Goal: Information Seeking & Learning: Learn about a topic

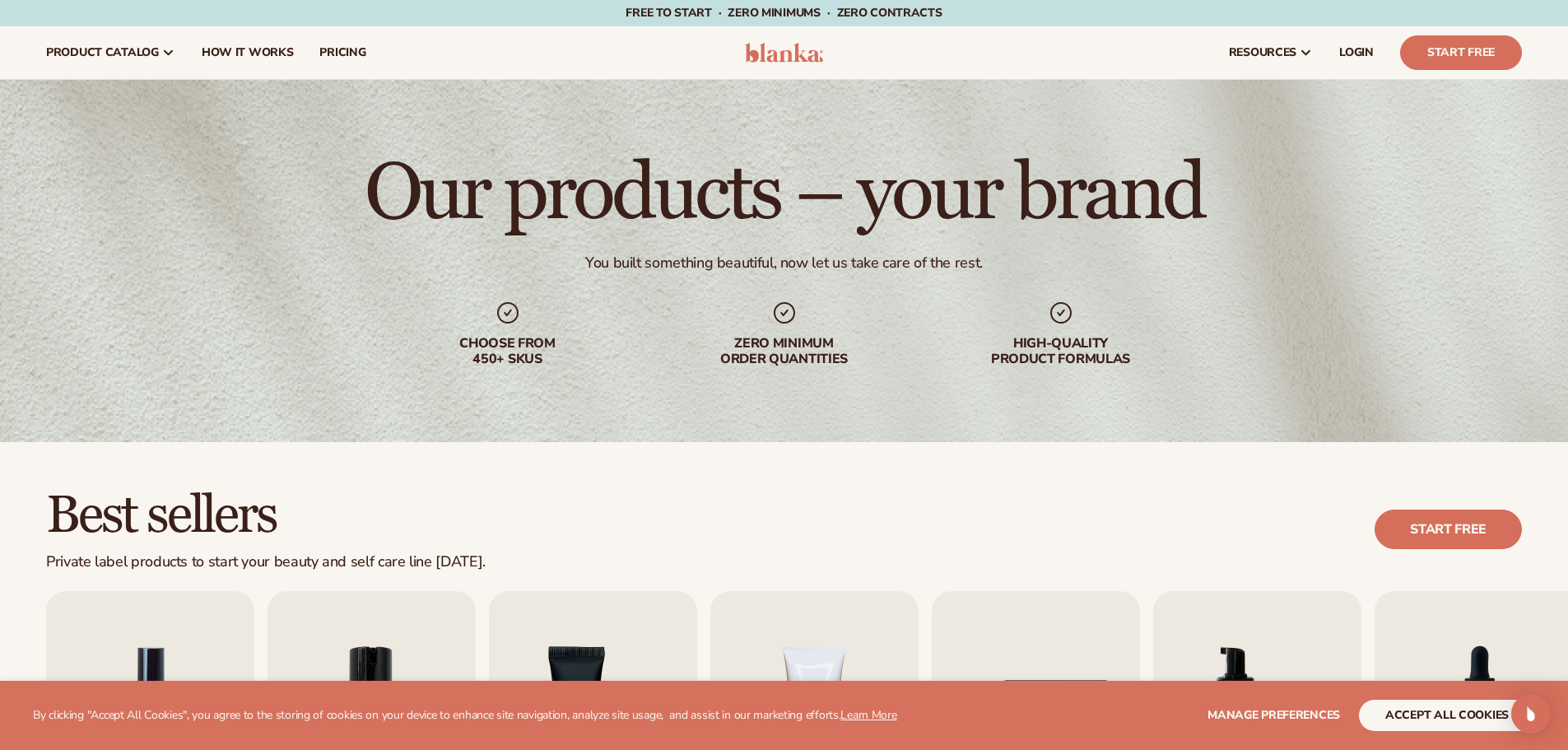
scroll to position [329, 0]
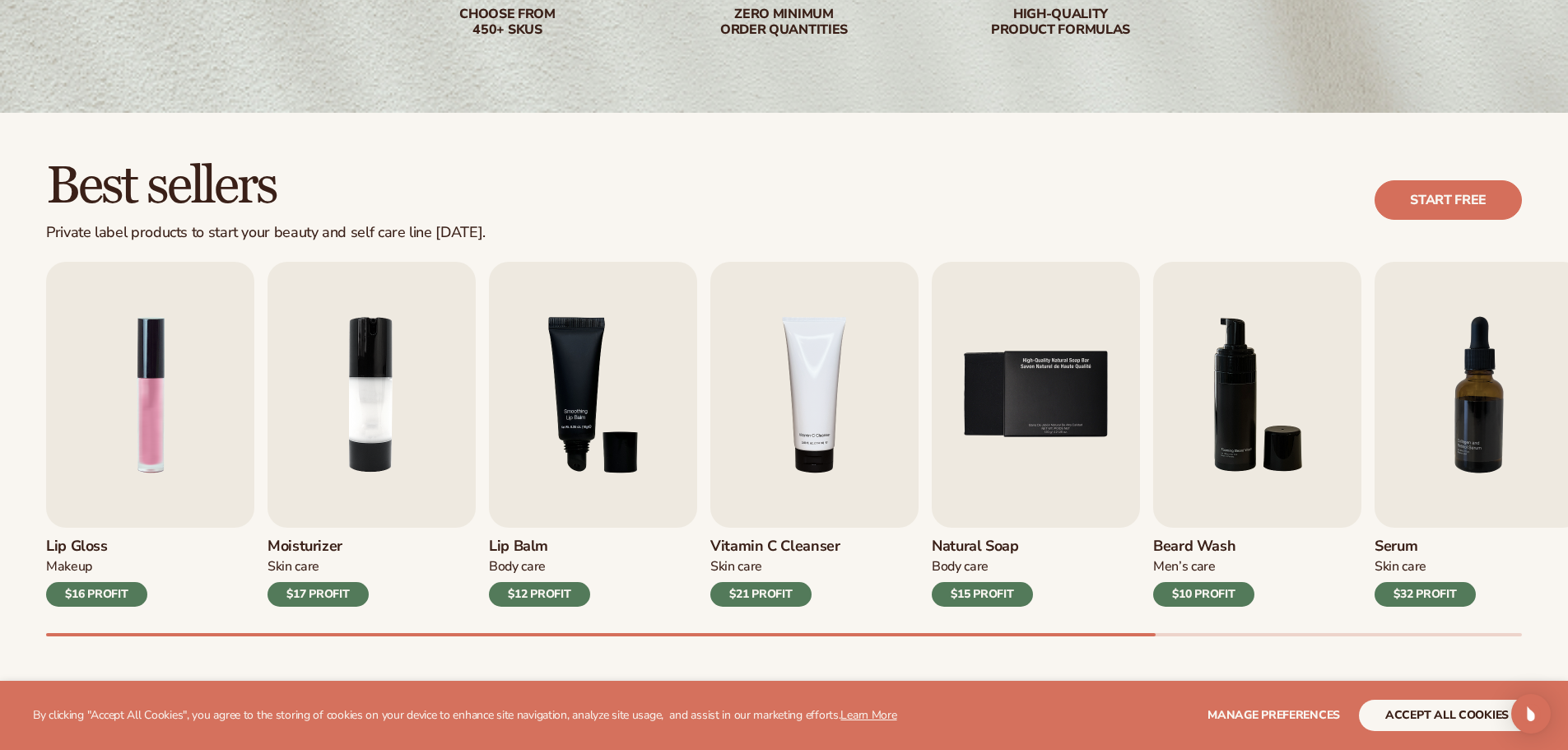
click at [74, 589] on div "$16 PROFIT" at bounding box center [97, 595] width 102 height 25
click at [111, 424] on img "1 / 9" at bounding box center [151, 395] width 209 height 266
click at [120, 597] on div "$16 PROFIT" at bounding box center [97, 595] width 102 height 25
click at [135, 523] on img "1 / 9" at bounding box center [151, 395] width 209 height 266
click at [660, 420] on img "3 / 9" at bounding box center [594, 395] width 209 height 266
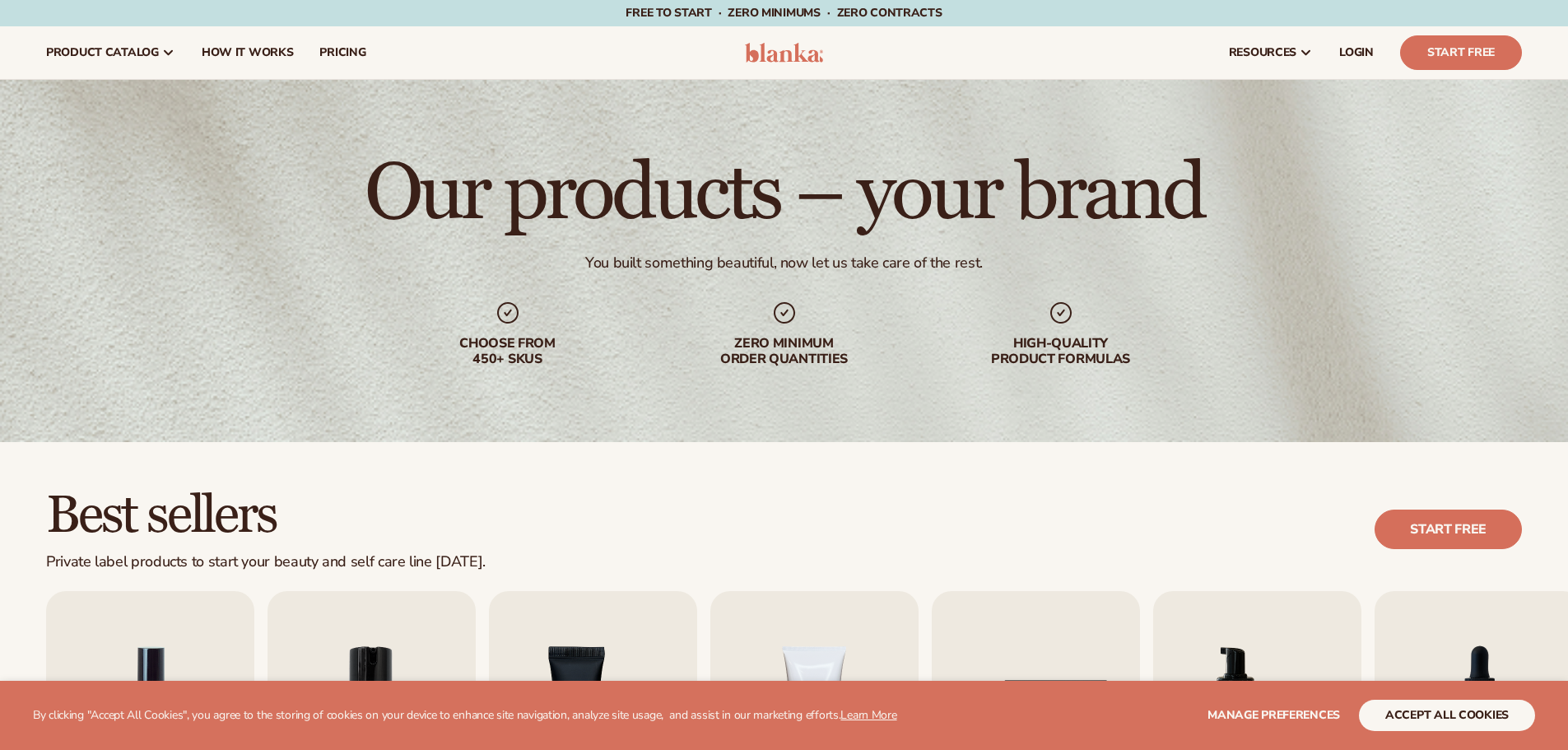
scroll to position [329, 0]
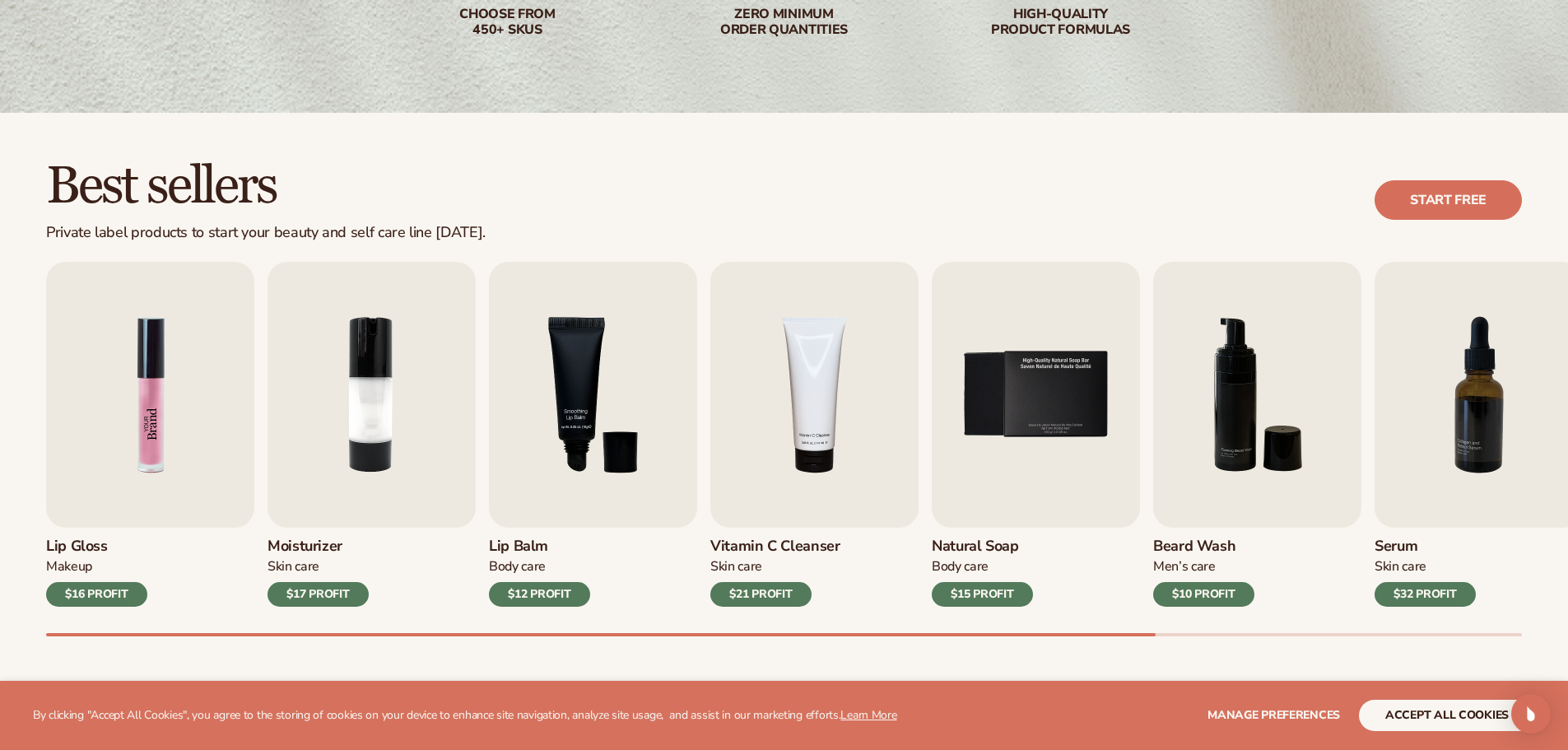
click at [205, 470] on img "1 / 9" at bounding box center [151, 395] width 209 height 266
click at [110, 233] on div "Private label products to start your beauty and self care line [DATE]." at bounding box center [266, 233] width 439 height 18
click at [95, 593] on div "$16 PROFIT" at bounding box center [97, 595] width 102 height 25
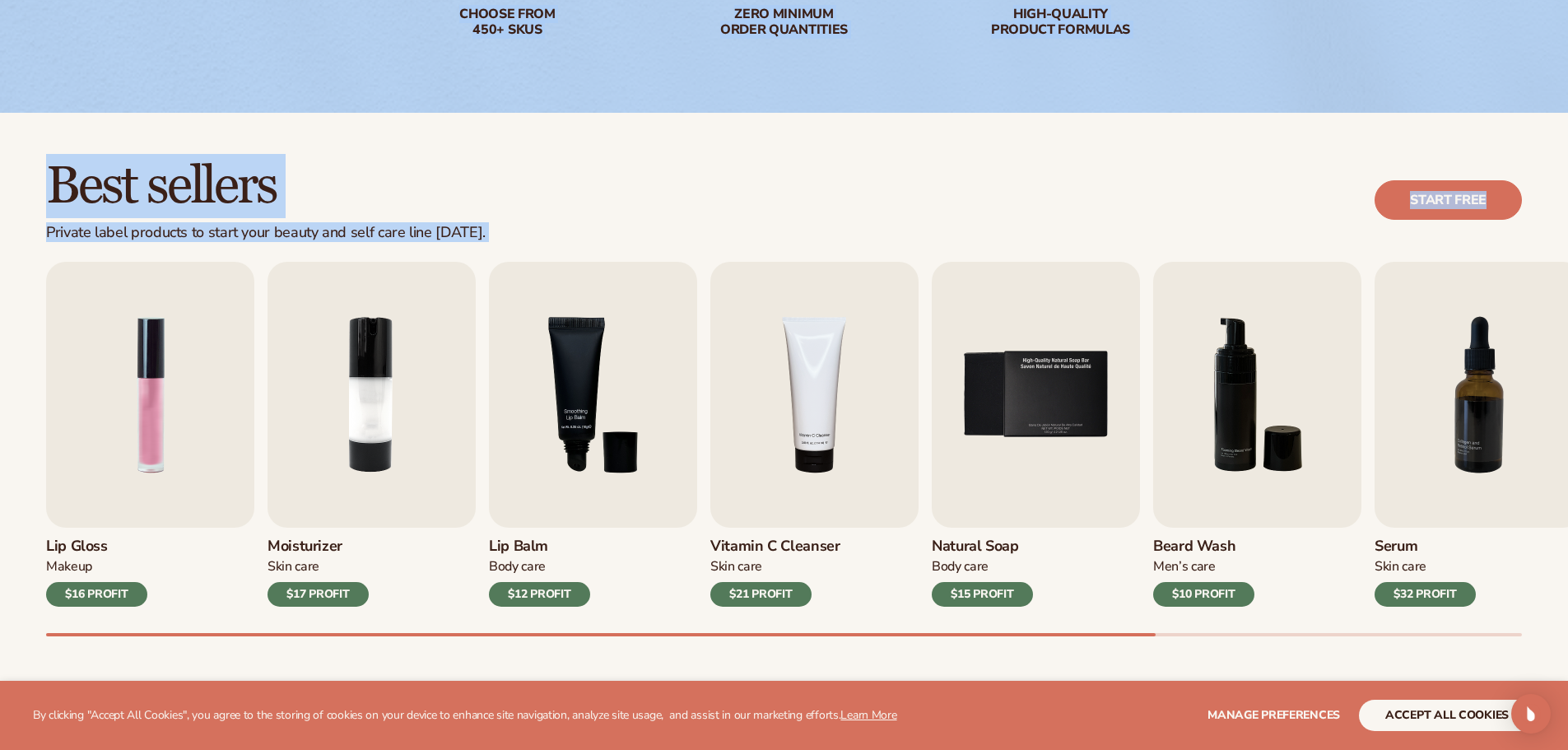
drag, startPoint x: 1567, startPoint y: 127, endPoint x: 1560, endPoint y: 78, distance: 49.5
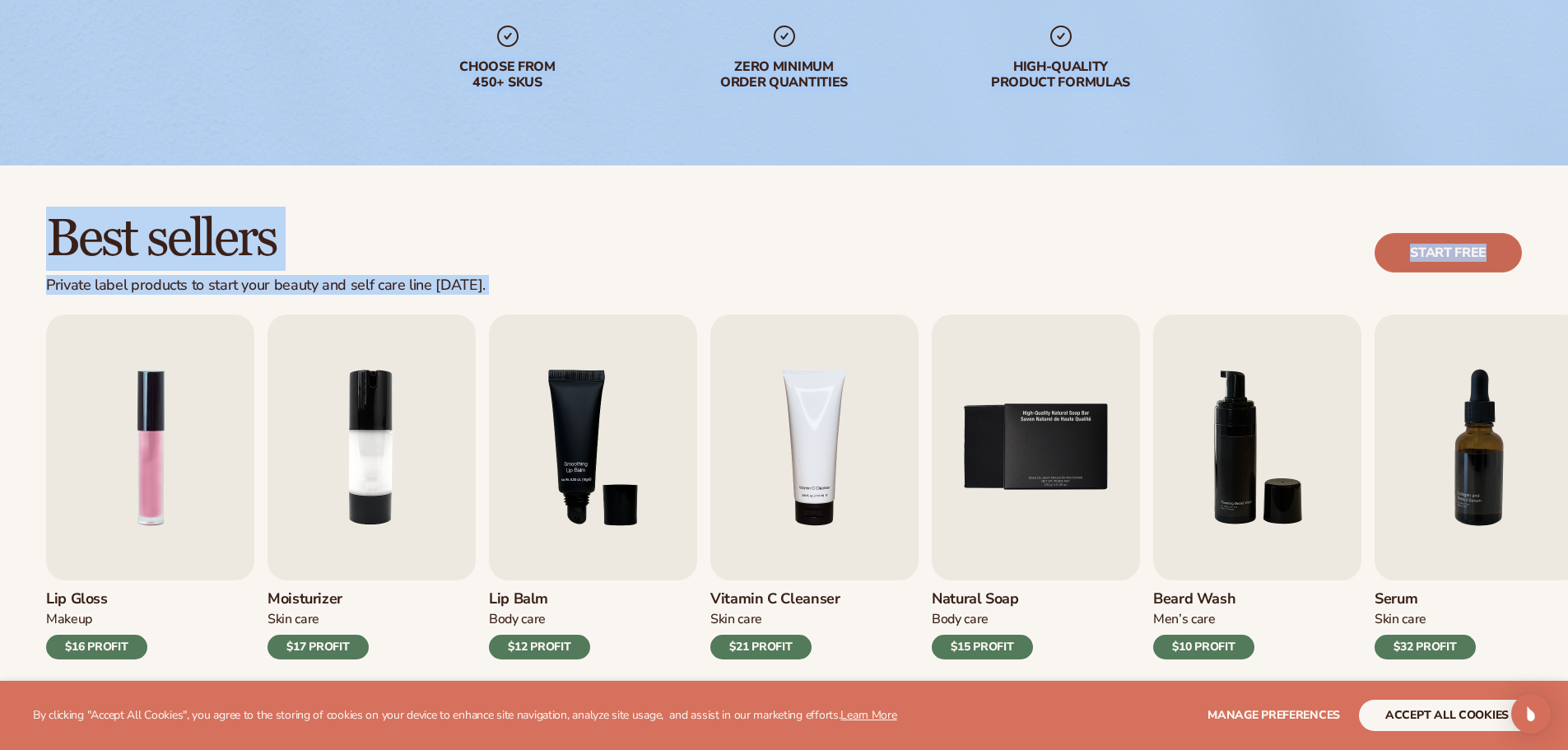
click at [1458, 202] on div "Best sellers Private label products to start your beauty and self care line tod…" at bounding box center [784, 467] width 1568 height 603
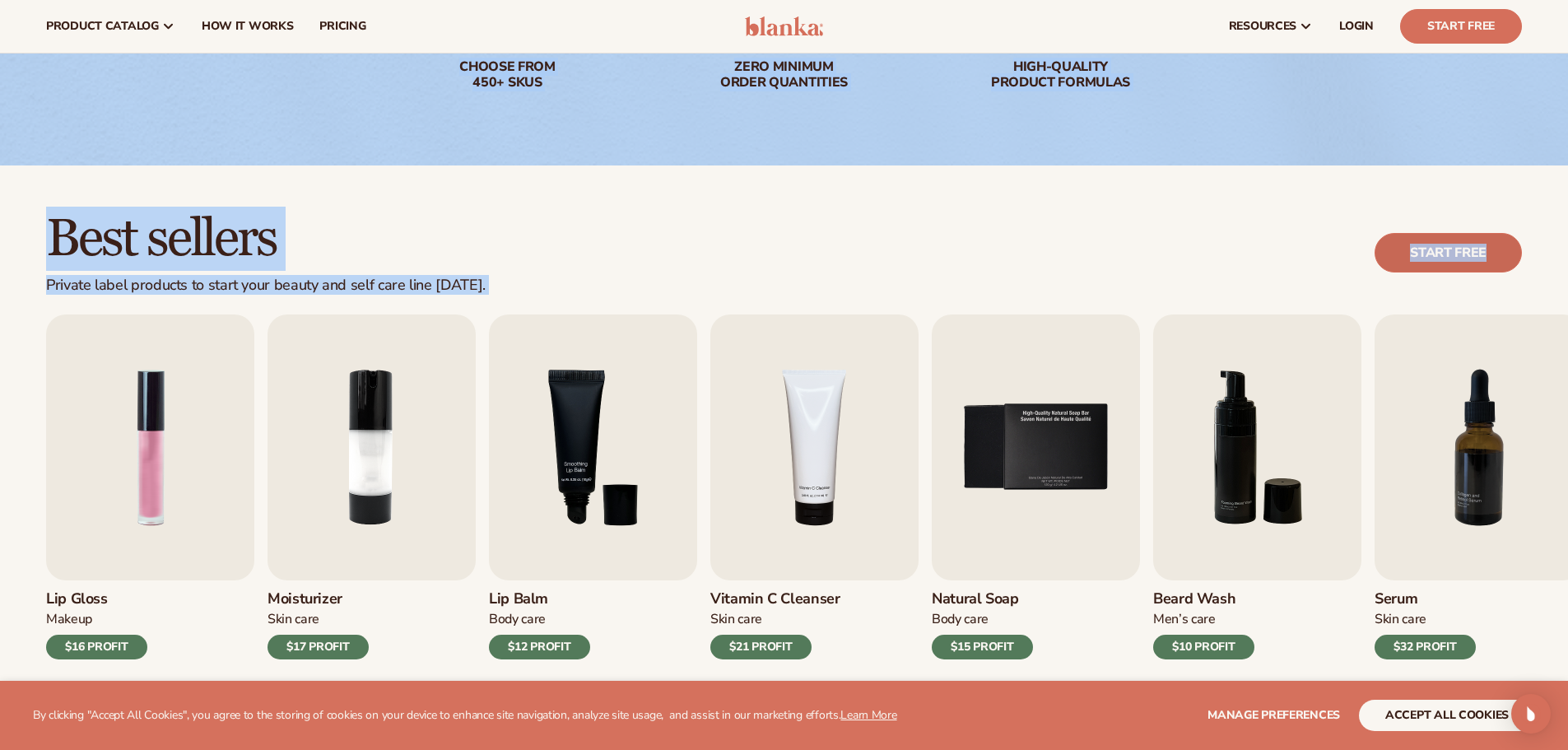
scroll to position [247, 0]
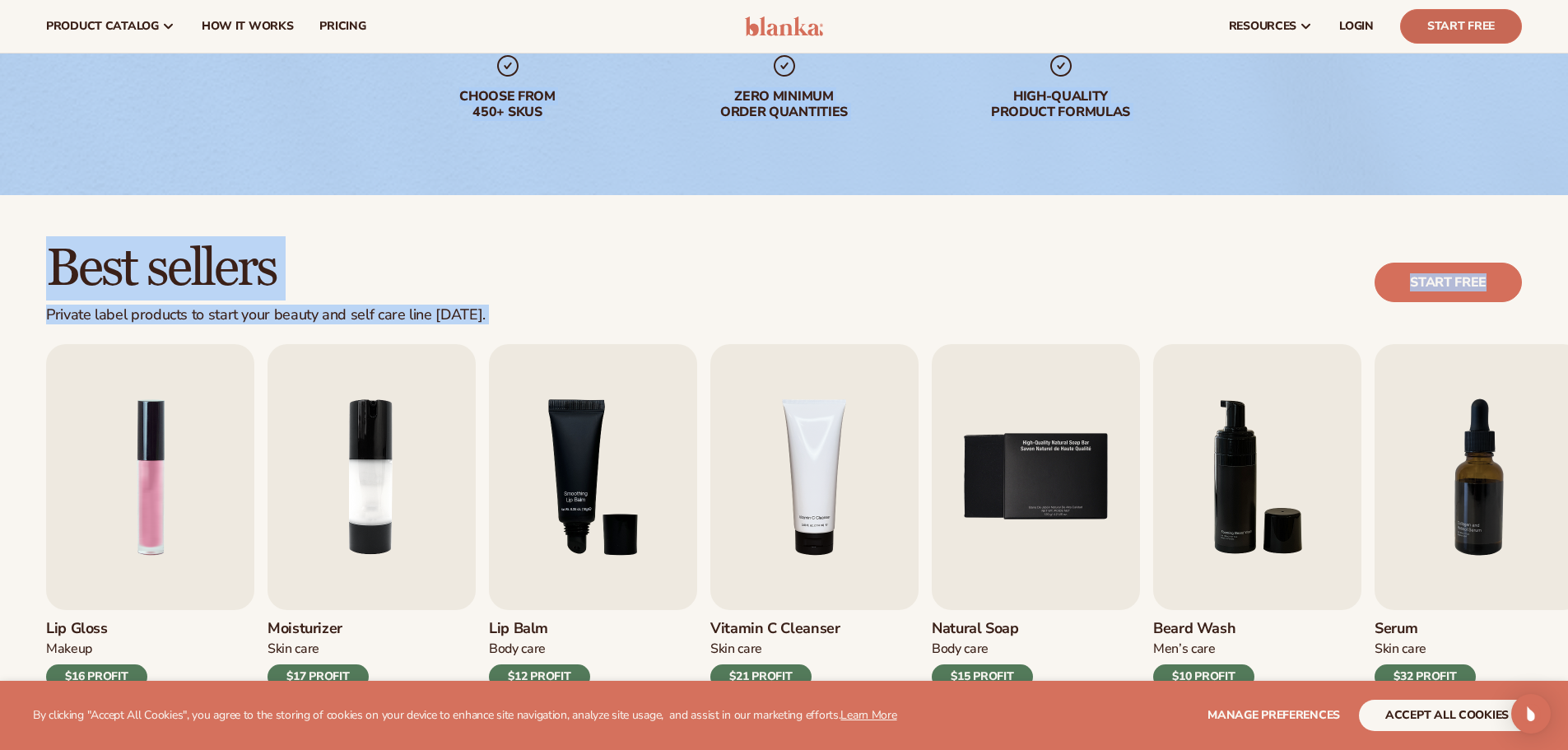
click at [1448, 24] on link "Start Free" at bounding box center [1461, 26] width 122 height 35
